Goal: Complete application form: Complete application form

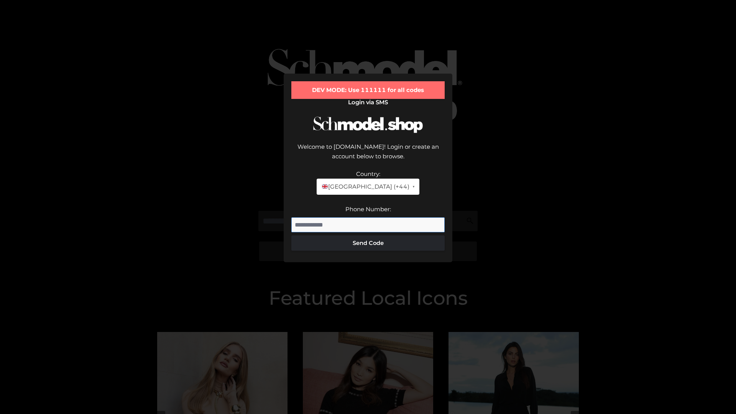
click at [368, 217] on input "Phone Number:" at bounding box center [367, 224] width 153 height 15
type input "**********"
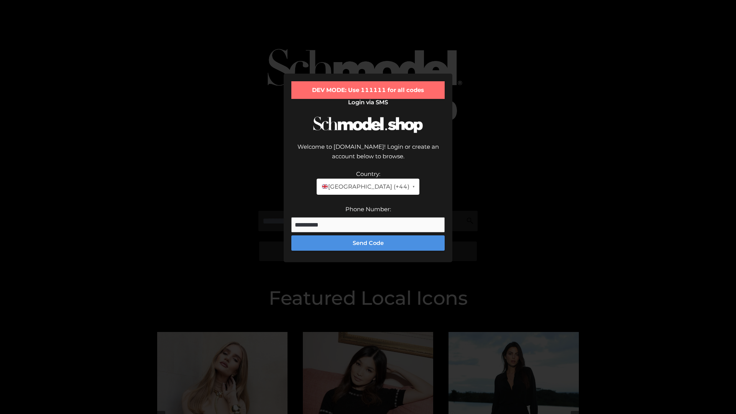
click at [368, 235] on button "Send Code" at bounding box center [367, 242] width 153 height 15
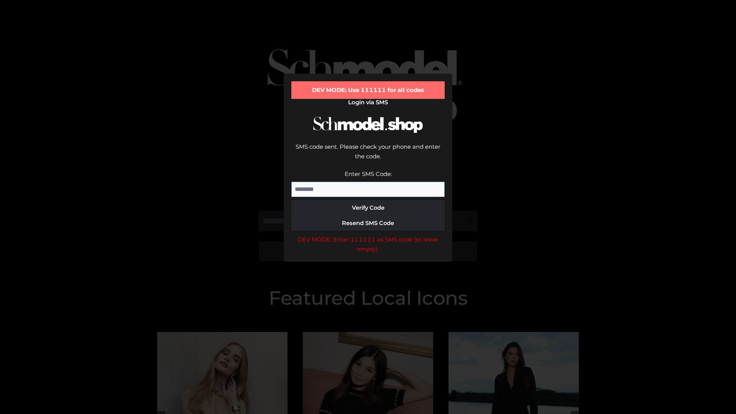
click at [368, 182] on input "Enter SMS Code:" at bounding box center [367, 189] width 153 height 15
type input "******"
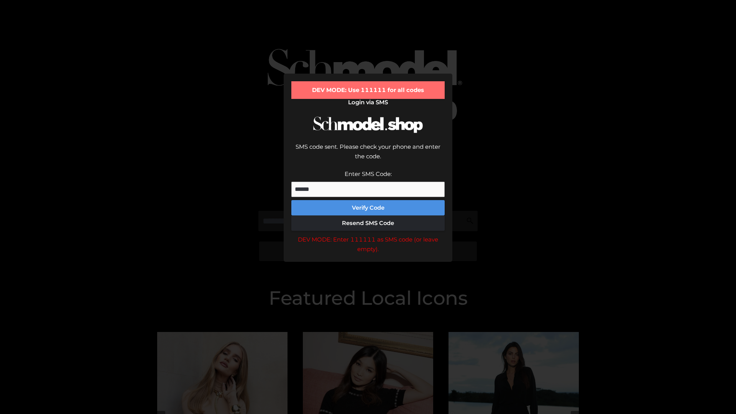
click at [368, 200] on button "Verify Code" at bounding box center [367, 207] width 153 height 15
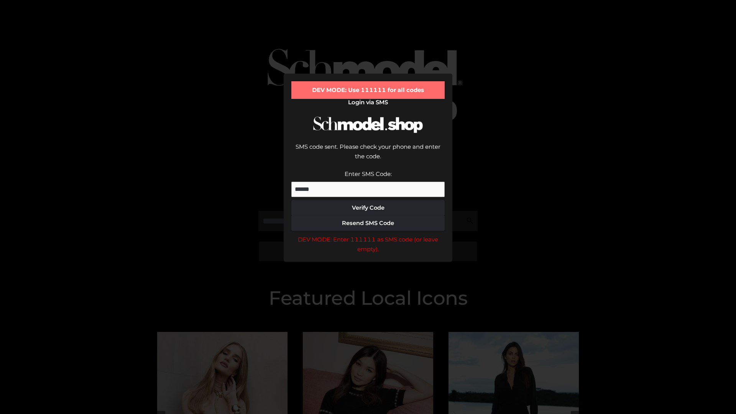
click at [368, 234] on div "DEV MODE: Enter 111111 as SMS code (or leave empty)." at bounding box center [367, 244] width 153 height 20
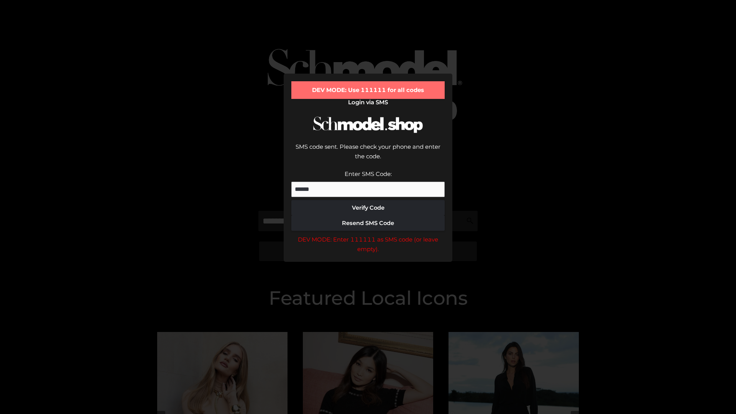
click at [368, 234] on div "DEV MODE: Enter 111111 as SMS code (or leave empty)." at bounding box center [367, 244] width 153 height 20
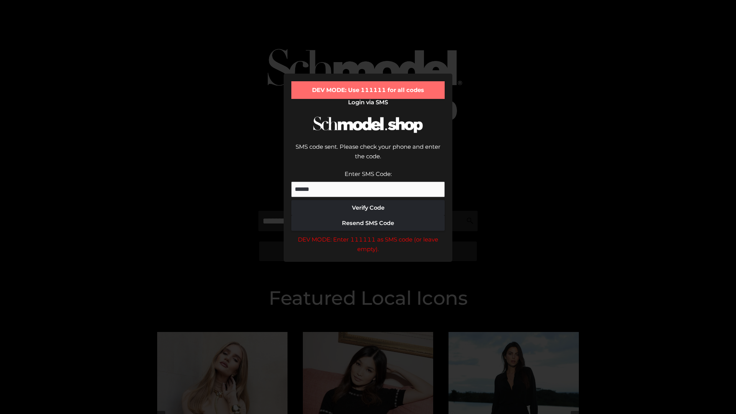
click at [368, 234] on div "DEV MODE: Enter 111111 as SMS code (or leave empty)." at bounding box center [367, 244] width 153 height 20
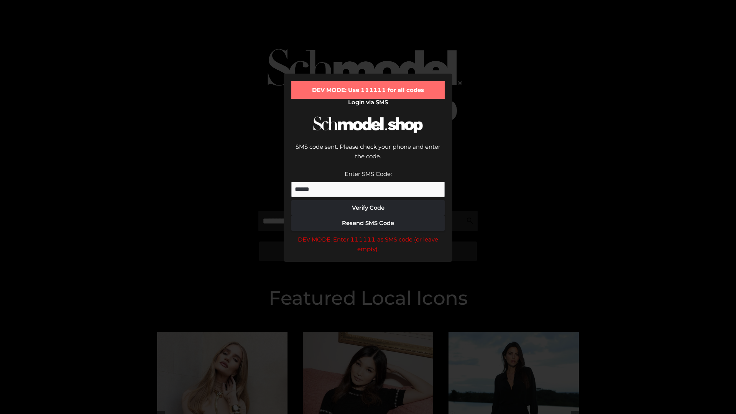
click at [368, 234] on div "DEV MODE: Enter 111111 as SMS code (or leave empty)." at bounding box center [367, 244] width 153 height 20
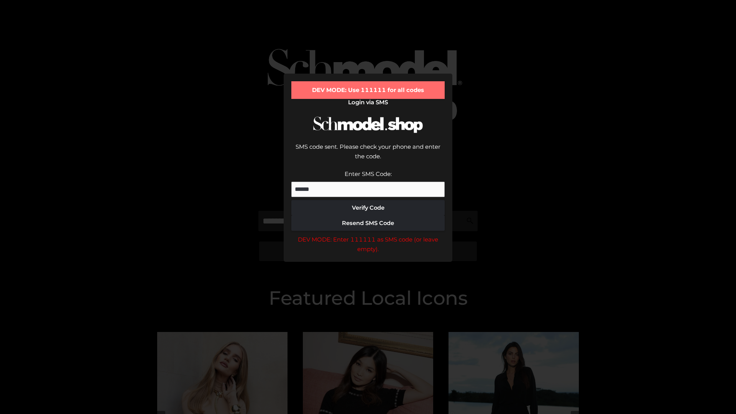
click at [368, 234] on div "DEV MODE: Enter 111111 as SMS code (or leave empty)." at bounding box center [367, 244] width 153 height 20
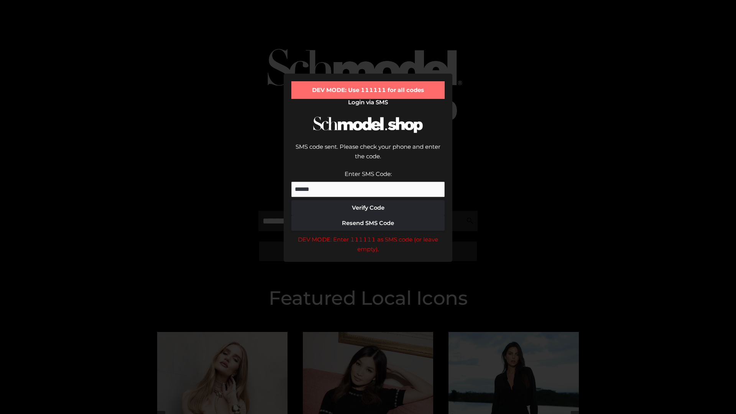
click at [368, 234] on div "DEV MODE: Enter 111111 as SMS code (or leave empty)." at bounding box center [367, 244] width 153 height 20
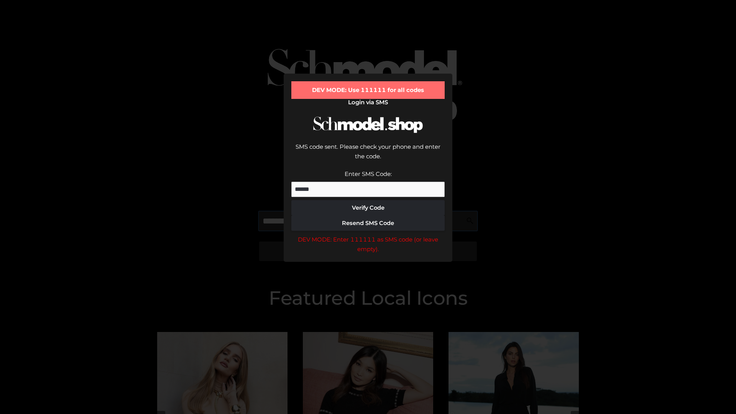
scroll to position [0, 39]
click at [368, 234] on div "DEV MODE: Enter 111111 as SMS code (or leave empty)." at bounding box center [367, 244] width 153 height 20
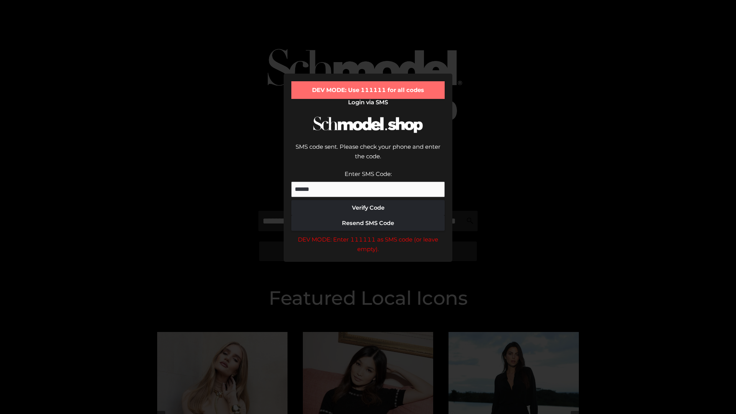
click at [368, 234] on div "DEV MODE: Enter 111111 as SMS code (or leave empty)." at bounding box center [367, 244] width 153 height 20
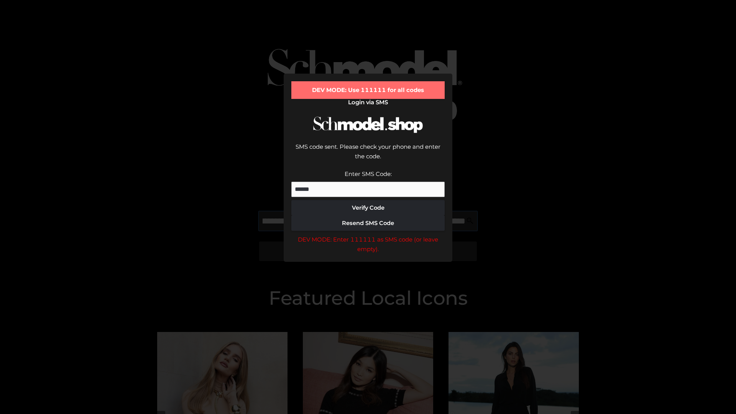
scroll to position [0, 84]
click at [368, 234] on div "DEV MODE: Enter 111111 as SMS code (or leave empty)." at bounding box center [367, 244] width 153 height 20
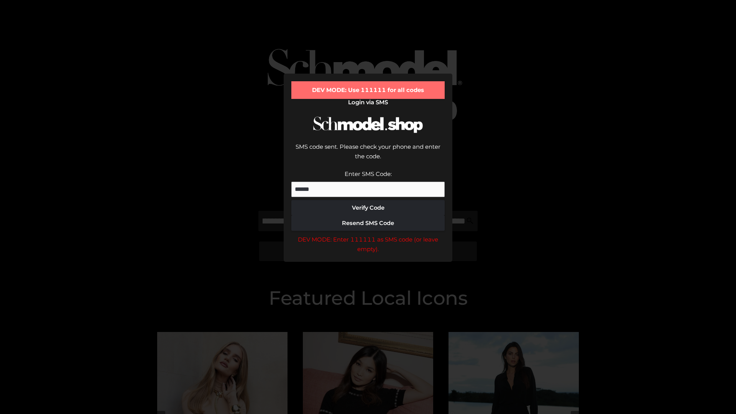
click at [368, 234] on div "DEV MODE: Enter 111111 as SMS code (or leave empty)." at bounding box center [367, 244] width 153 height 20
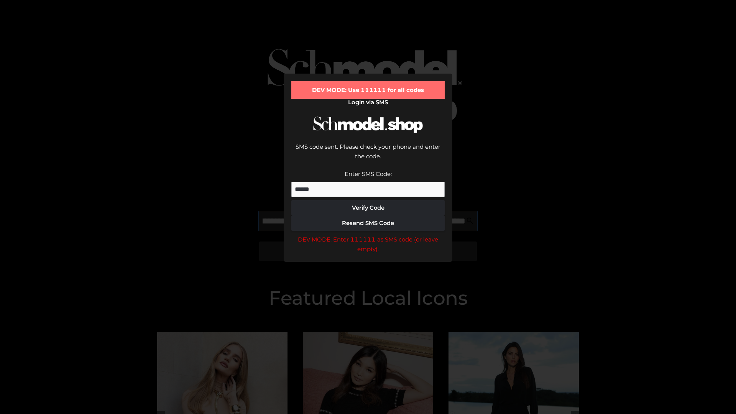
scroll to position [0, 130]
click at [368, 234] on div "DEV MODE: Enter 111111 as SMS code (or leave empty)." at bounding box center [367, 244] width 153 height 20
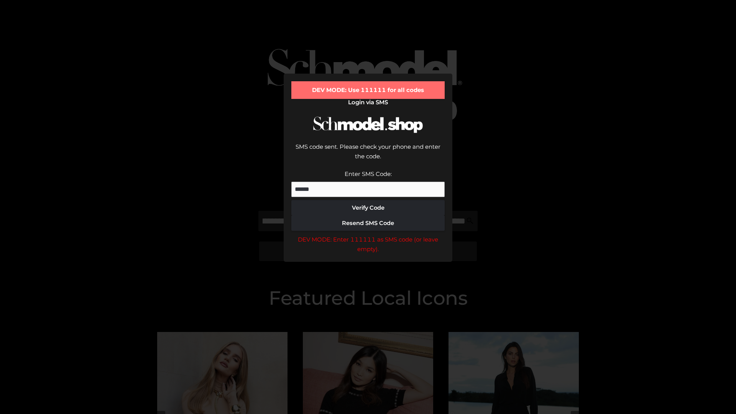
click at [368, 234] on div "DEV MODE: Enter 111111 as SMS code (or leave empty)." at bounding box center [367, 244] width 153 height 20
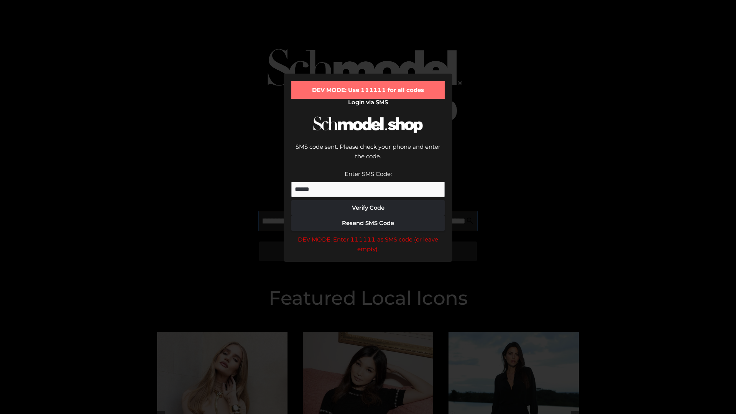
scroll to position [0, 178]
click at [368, 234] on div "DEV MODE: Enter 111111 as SMS code (or leave empty)." at bounding box center [367, 244] width 153 height 20
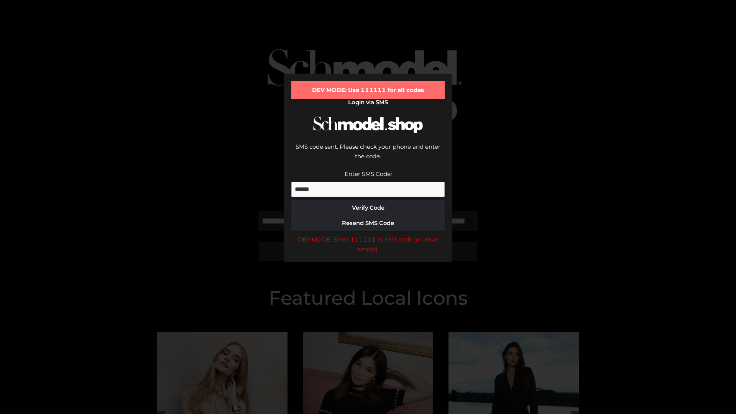
click at [368, 234] on div "DEV MODE: Enter 111111 as SMS code (or leave empty)." at bounding box center [367, 244] width 153 height 20
type input "**********"
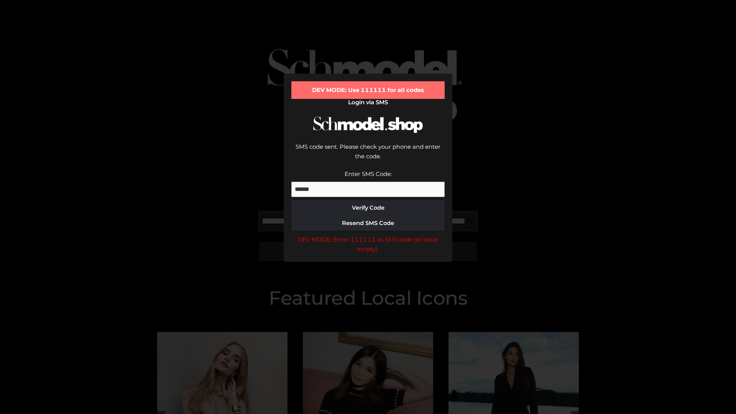
scroll to position [0, 213]
